Goal: Task Accomplishment & Management: Complete application form

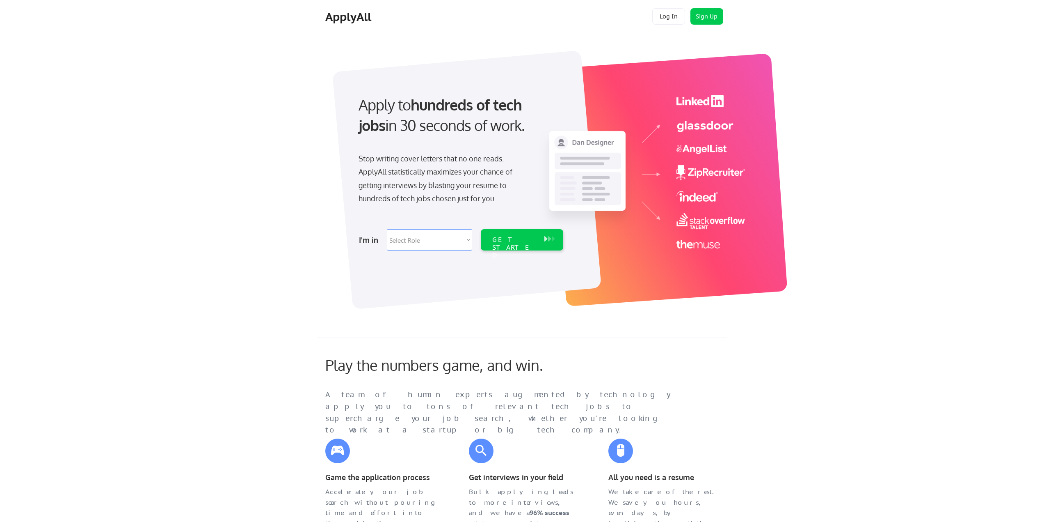
click at [450, 232] on select "Select Role Software Engineering Product Management Customer Success Sales UI/U…" at bounding box center [429, 239] width 85 height 21
click at [435, 224] on div "Apply to hundreds of tech jobs in 30 seconds of work. Stop writing cover letter…" at bounding box center [460, 170] width 229 height 168
drag, startPoint x: 438, startPoint y: 230, endPoint x: 432, endPoint y: 235, distance: 7.9
click at [433, 234] on select "Select Role Software Engineering Product Management Customer Success Sales UI/U…" at bounding box center [429, 239] width 85 height 21
click at [426, 238] on select "Select Role Software Engineering Product Management Customer Success Sales UI/U…" at bounding box center [429, 239] width 85 height 21
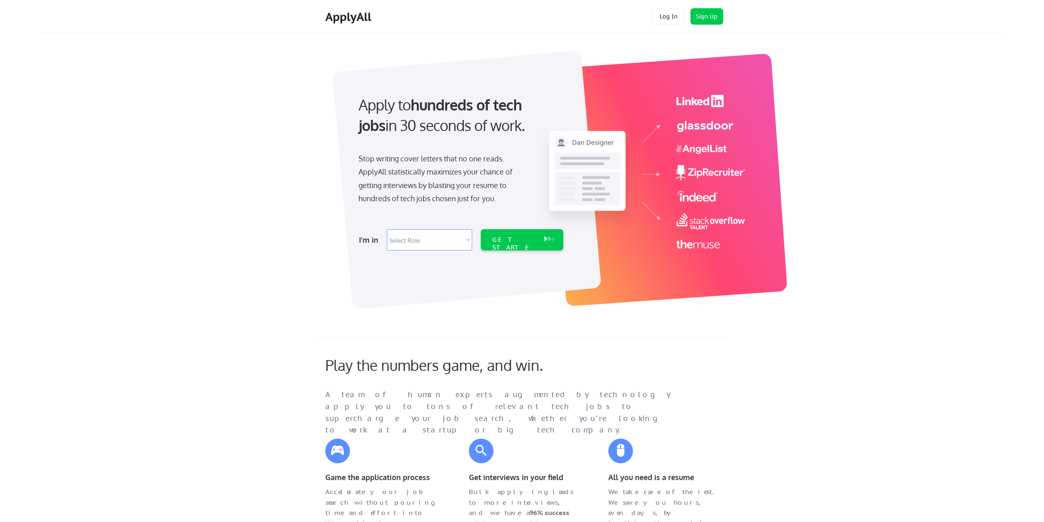
click at [566, 227] on div "I'm in Select Role Software Engineering Product Management Customer Success Sal…" at bounding box center [460, 239] width 229 height 29
click at [704, 16] on button "Sign Up" at bounding box center [707, 16] width 33 height 16
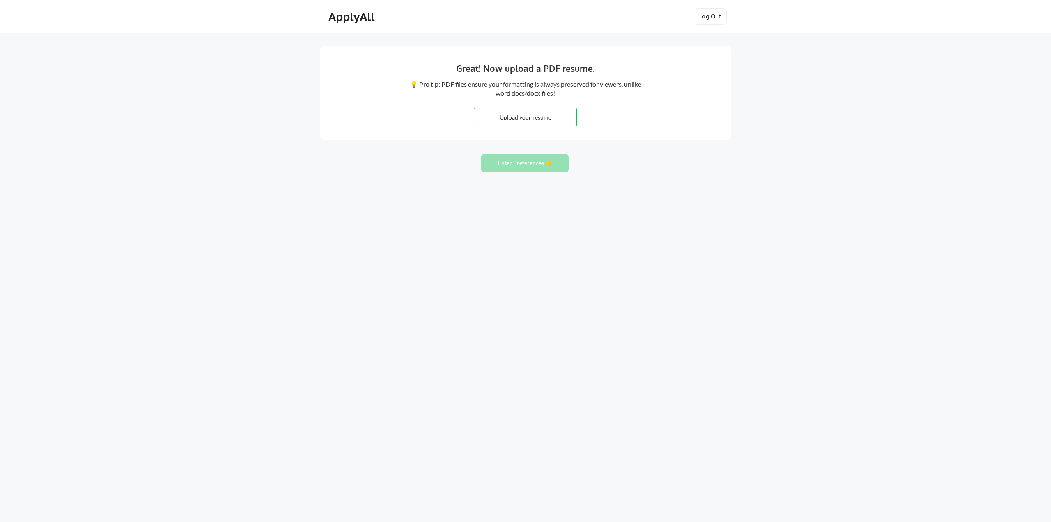
click at [514, 165] on button "Enter Preferences 👉" at bounding box center [524, 163] width 87 height 18
click at [358, 13] on div "ApplyAll" at bounding box center [352, 17] width 48 height 14
click at [508, 114] on input "file" at bounding box center [525, 117] width 102 height 18
